Goal: Task Accomplishment & Management: Manage account settings

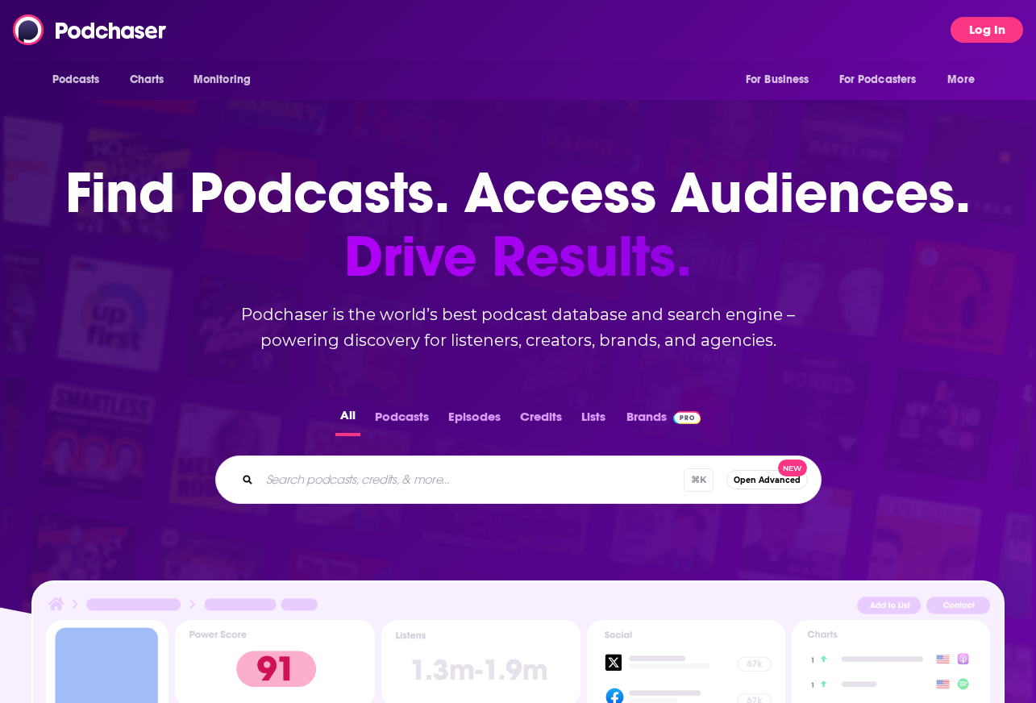
click at [982, 37] on button "Log In" at bounding box center [986, 30] width 73 height 26
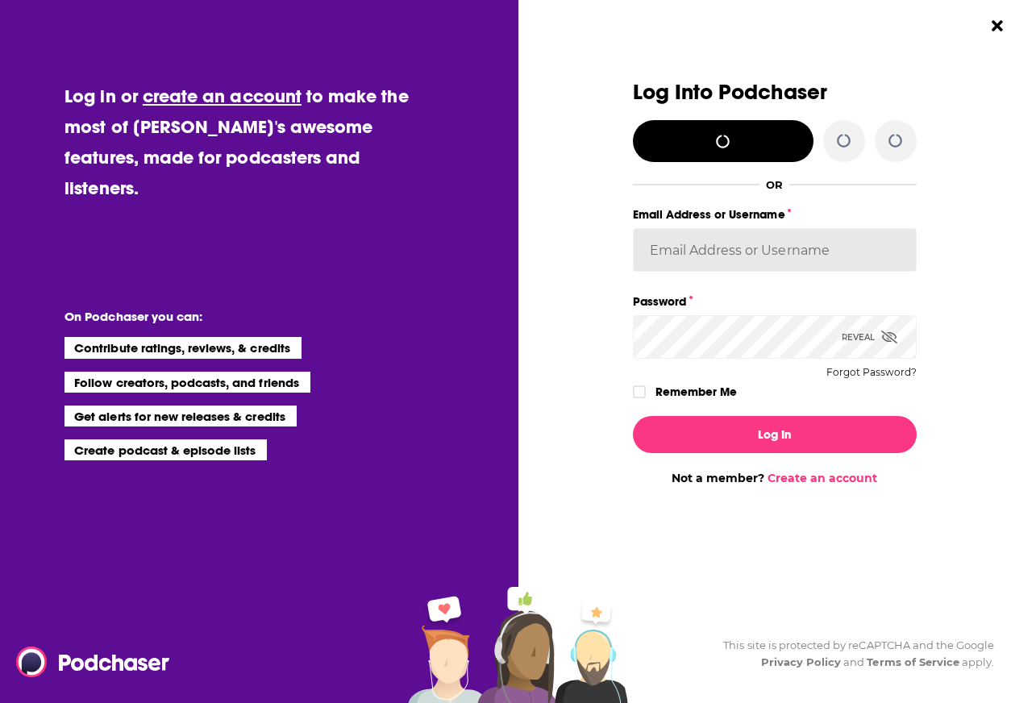
type input "[EMAIL_ADDRESS][DOMAIN_NAME]"
click at [882, 373] on button "Forgot Password?" at bounding box center [871, 372] width 90 height 11
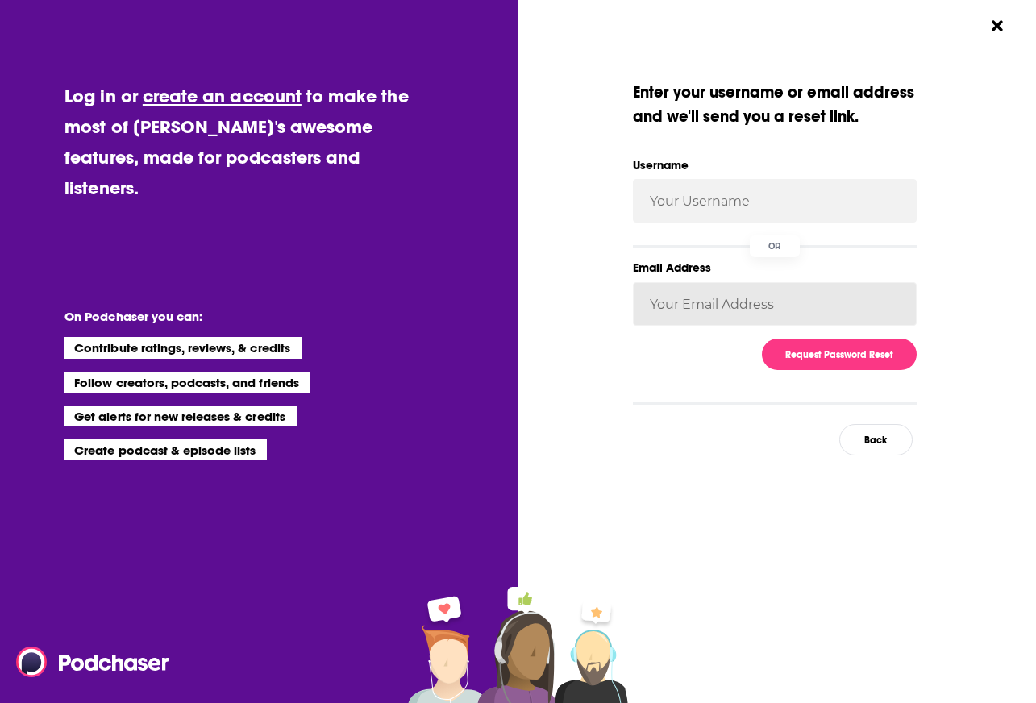
click at [698, 313] on input "Email Address" at bounding box center [775, 304] width 284 height 44
type input "[EMAIL_ADDRESS][DOMAIN_NAME]"
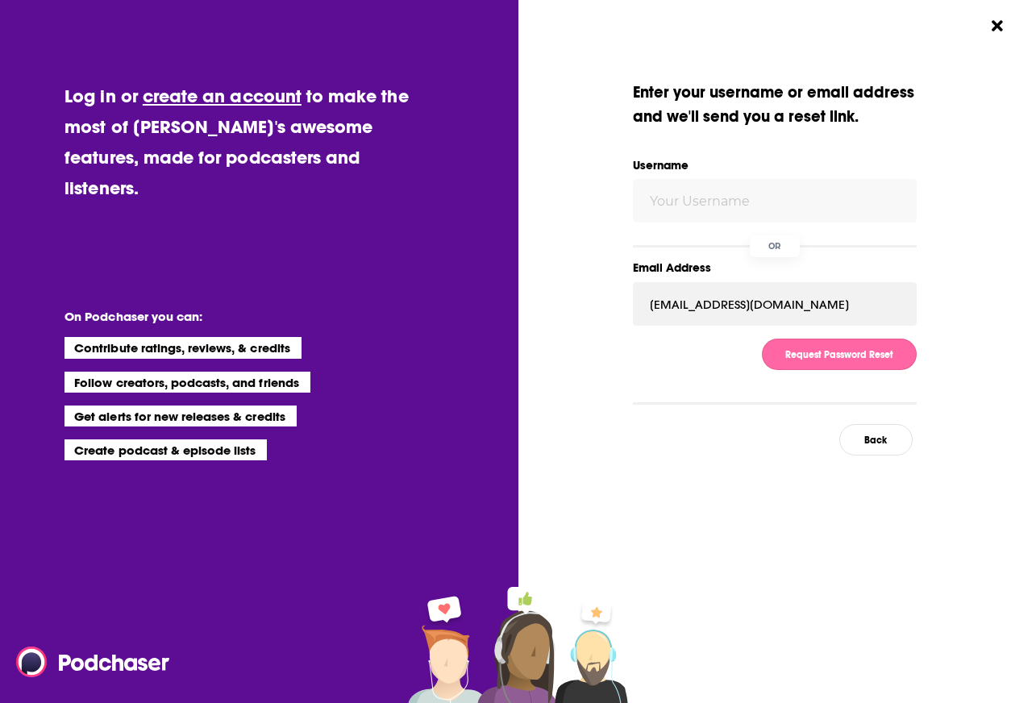
click at [857, 356] on button "Request Password Reset" at bounding box center [839, 353] width 155 height 31
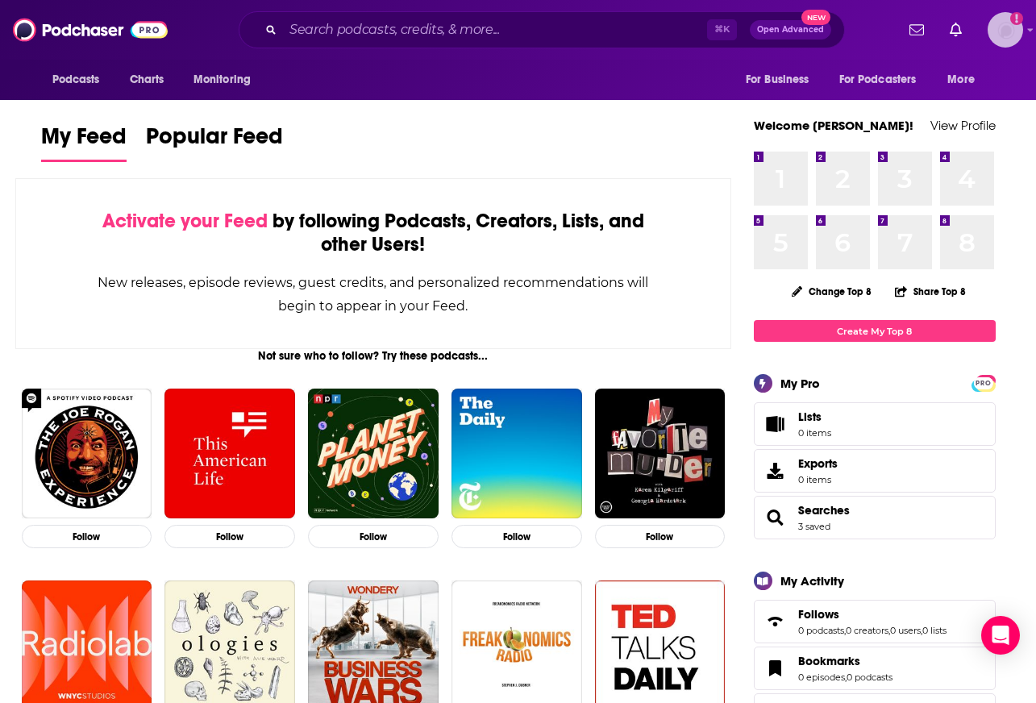
click at [994, 38] on img "Logged in as mirandamaldonado" at bounding box center [1004, 29] width 35 height 35
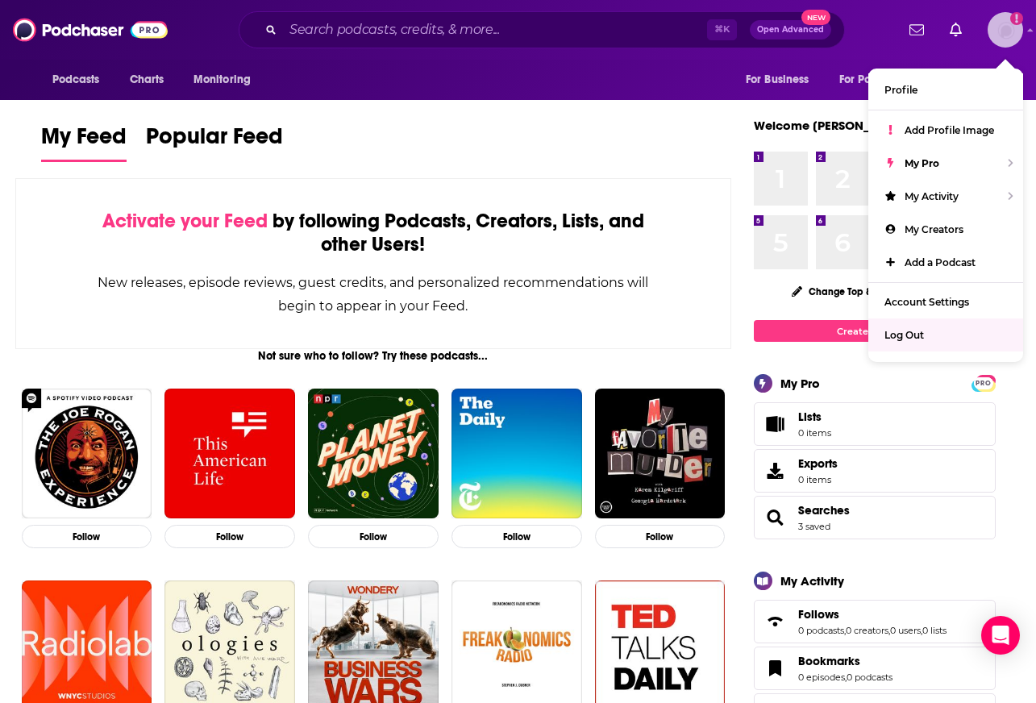
click at [906, 329] on span "Log Out" at bounding box center [903, 335] width 39 height 12
